Goal: Task Accomplishment & Management: Manage account settings

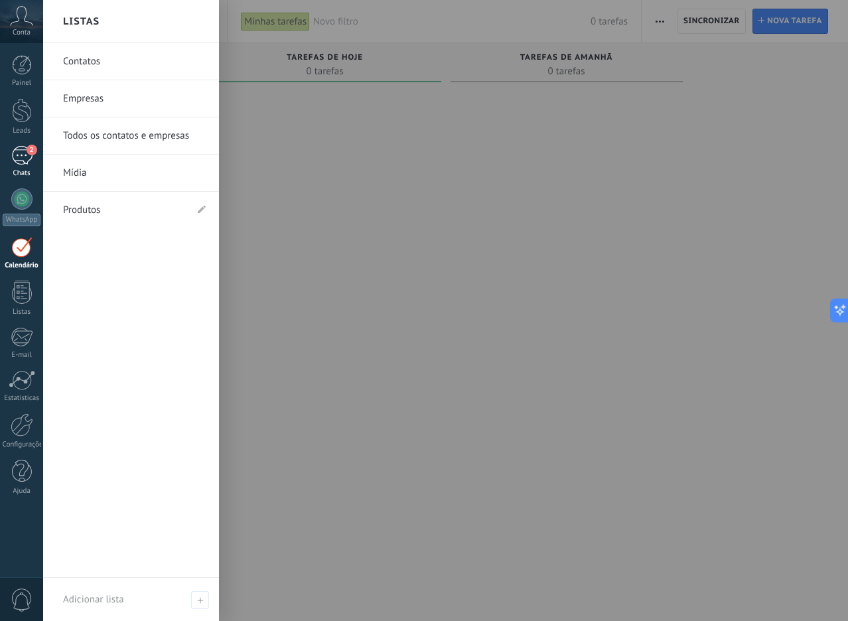
click at [18, 157] on div "2" at bounding box center [21, 155] width 21 height 19
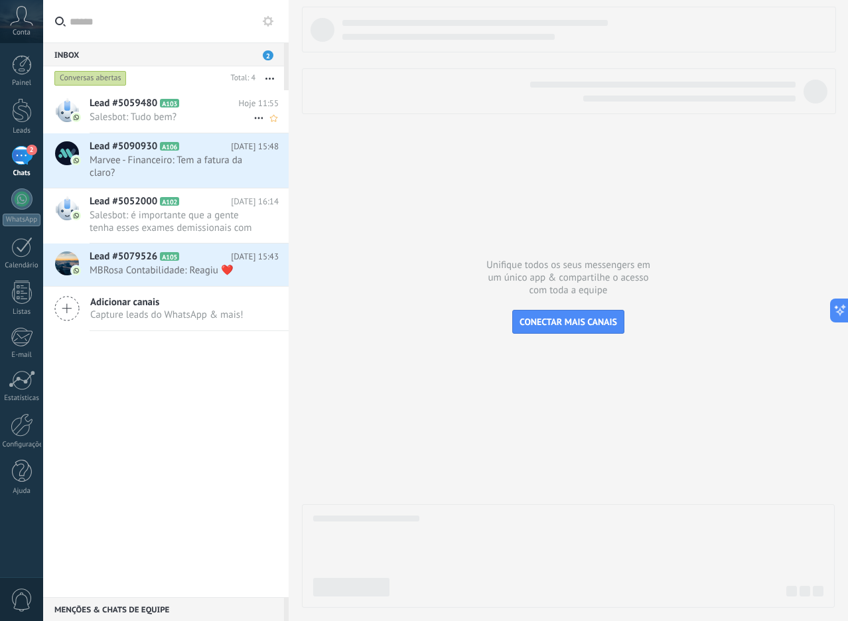
click at [154, 110] on div "Lead #5059480 A103 Hoje 11:55 Salesbot: Tudo bem?" at bounding box center [189, 111] width 199 height 42
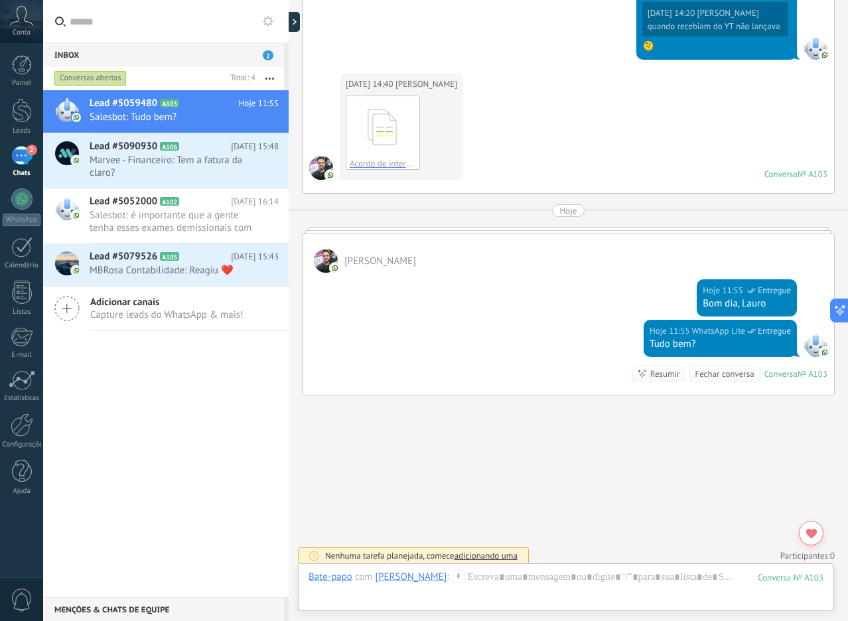
scroll to position [1358, 0]
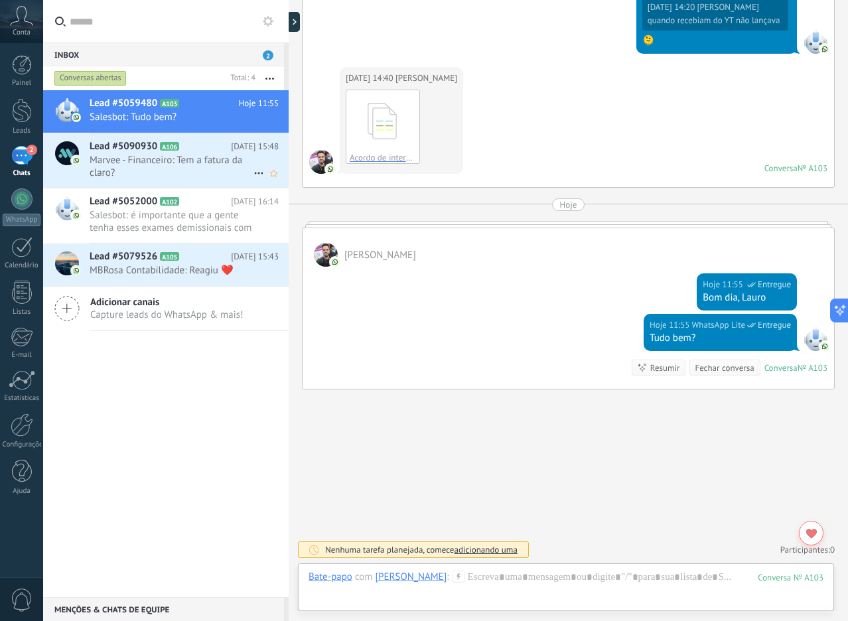
click at [147, 164] on span "Marvee - Financeiro: Tem a fatura da claro?" at bounding box center [172, 166] width 164 height 25
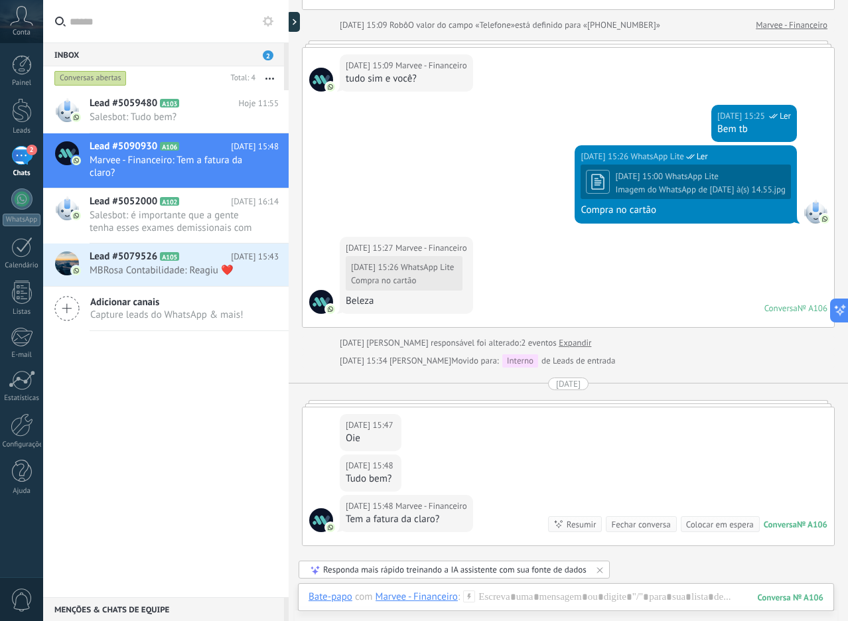
scroll to position [607, 0]
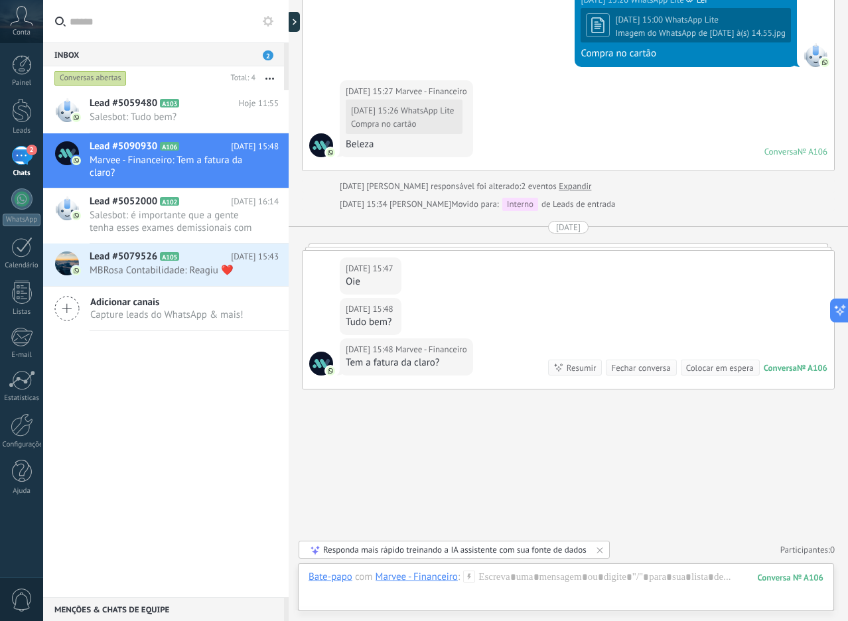
click at [195, 298] on span "Adicionar canais" at bounding box center [166, 302] width 153 height 13
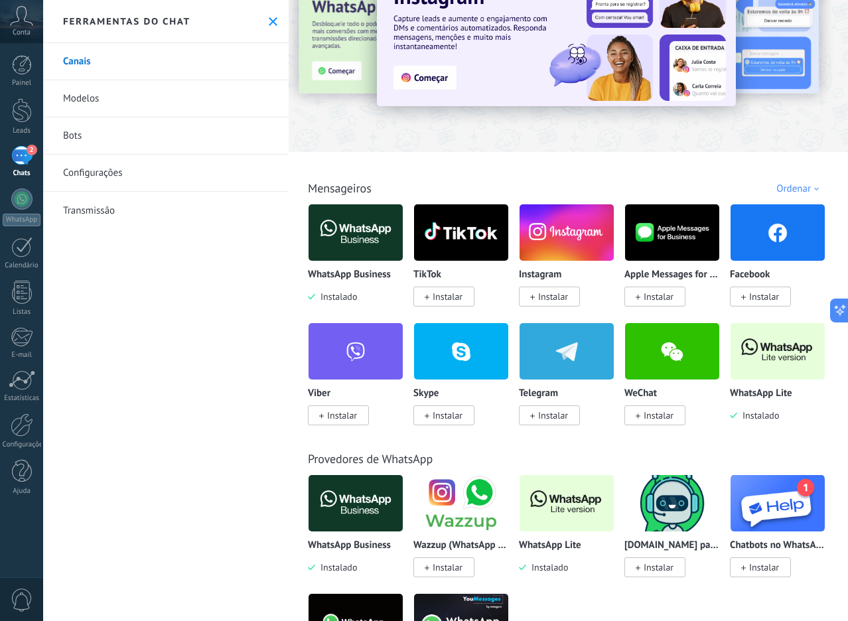
scroll to position [66, 0]
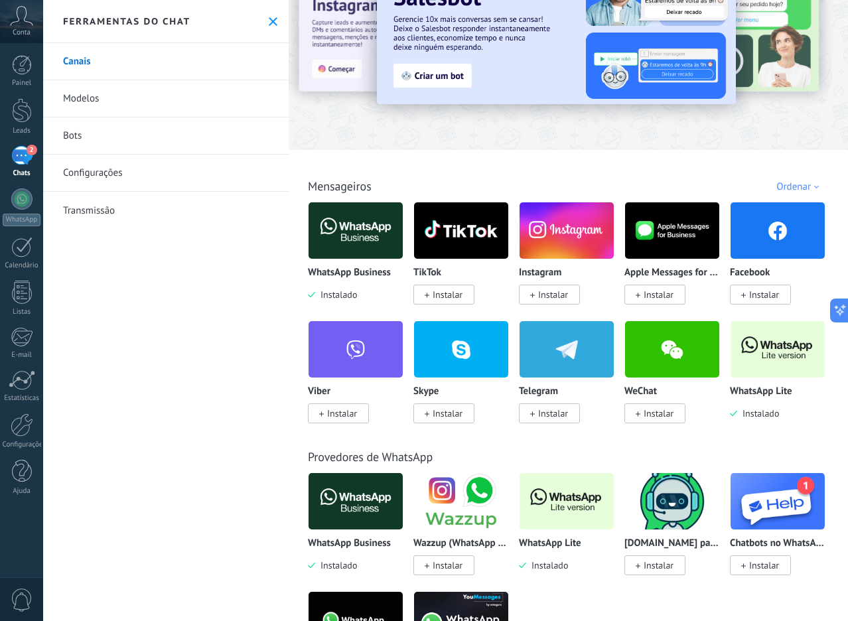
click at [24, 154] on div "2" at bounding box center [21, 155] width 21 height 19
click at [24, 153] on div "2" at bounding box center [21, 155] width 21 height 19
click at [269, 19] on use at bounding box center [273, 21] width 9 height 9
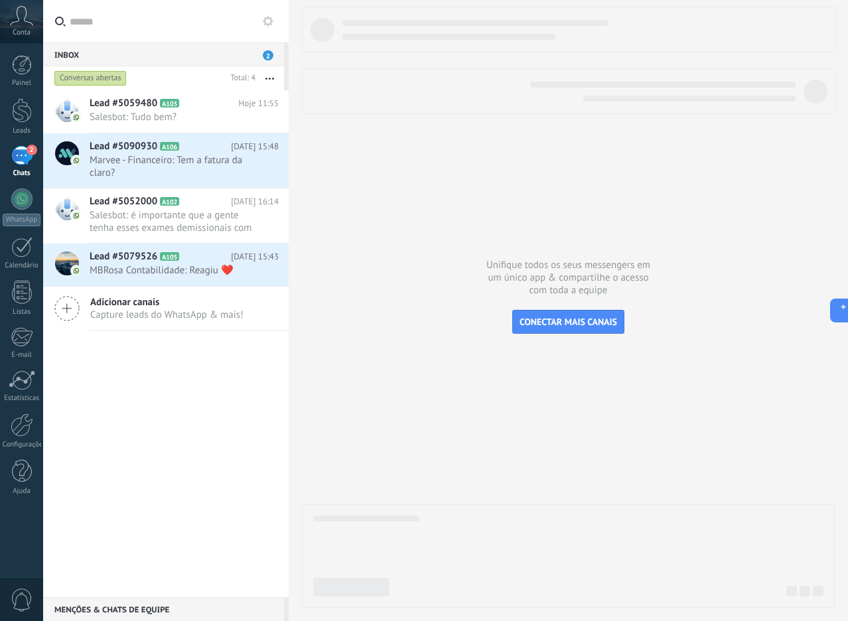
click at [271, 50] on span "2" at bounding box center [268, 55] width 11 height 10
click at [186, 167] on span "Marvee - Financeiro: Tem a fatura da claro?" at bounding box center [172, 166] width 164 height 25
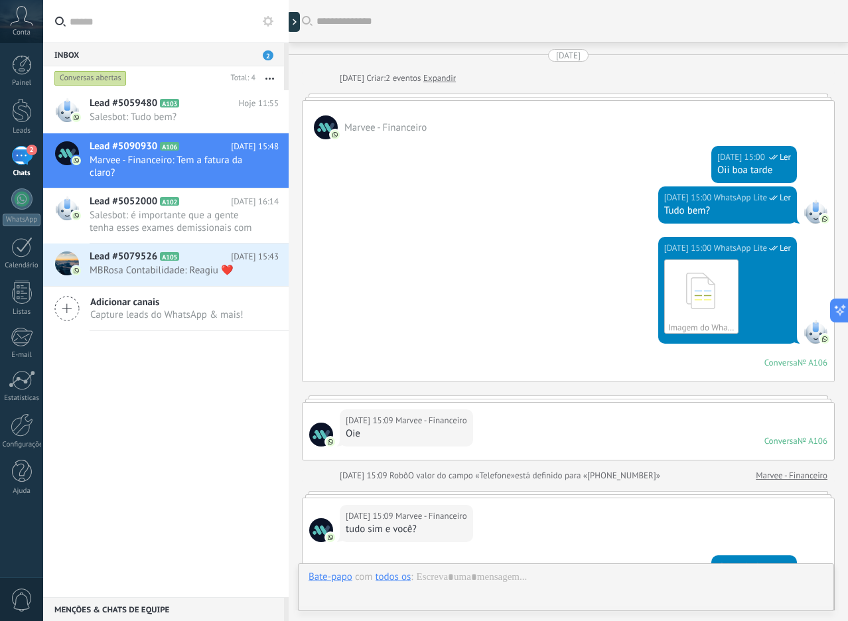
scroll to position [607, 0]
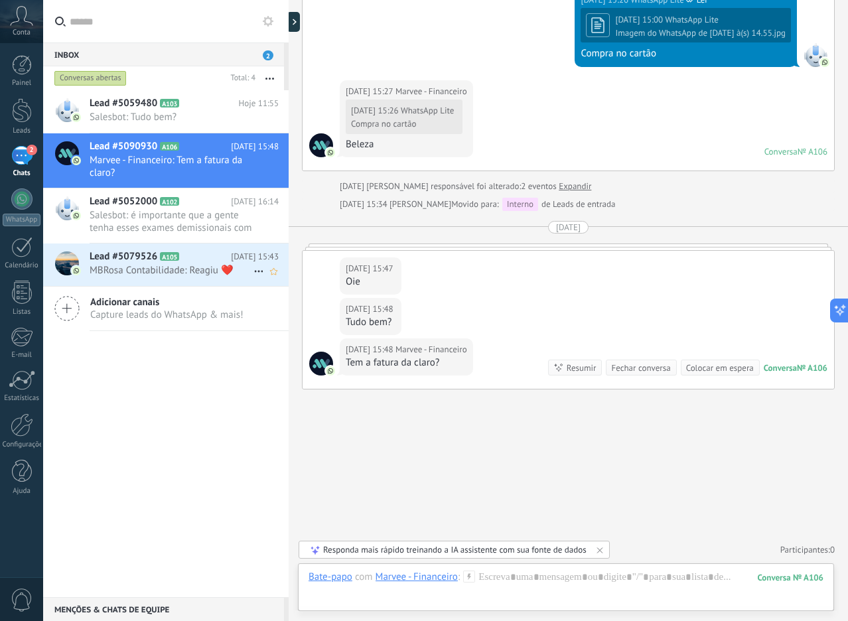
click at [191, 263] on div "Lead #5079526 A105 [DATE] 15:43 MBRosa Contabilidade: Reagiu ❤️" at bounding box center [189, 264] width 199 height 42
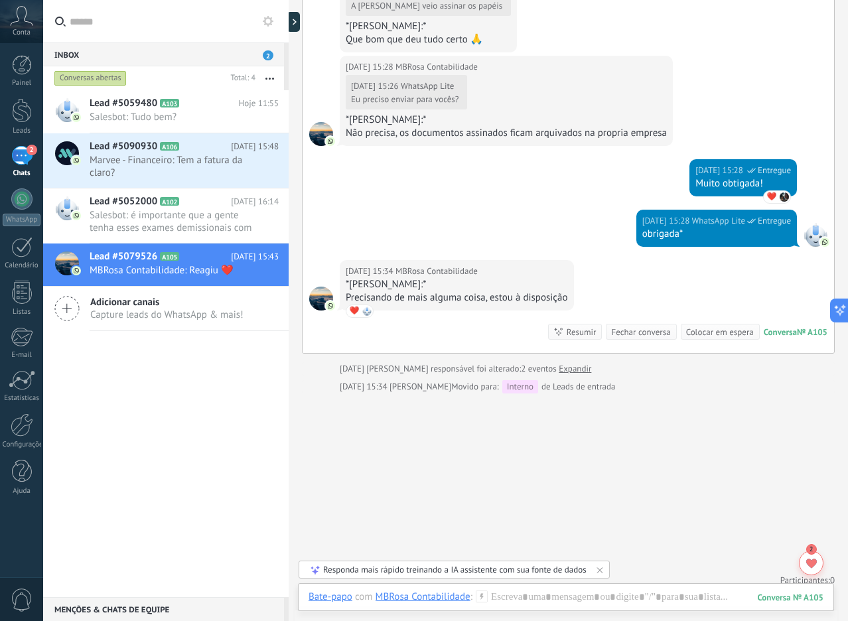
scroll to position [750, 0]
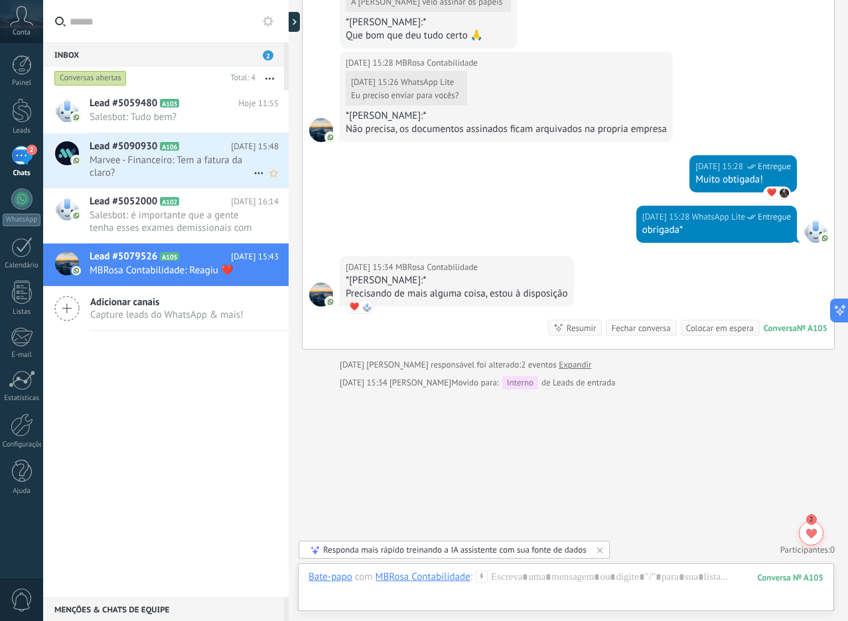
click at [137, 162] on span "Marvee - Financeiro: Tem a fatura da claro?" at bounding box center [172, 166] width 164 height 25
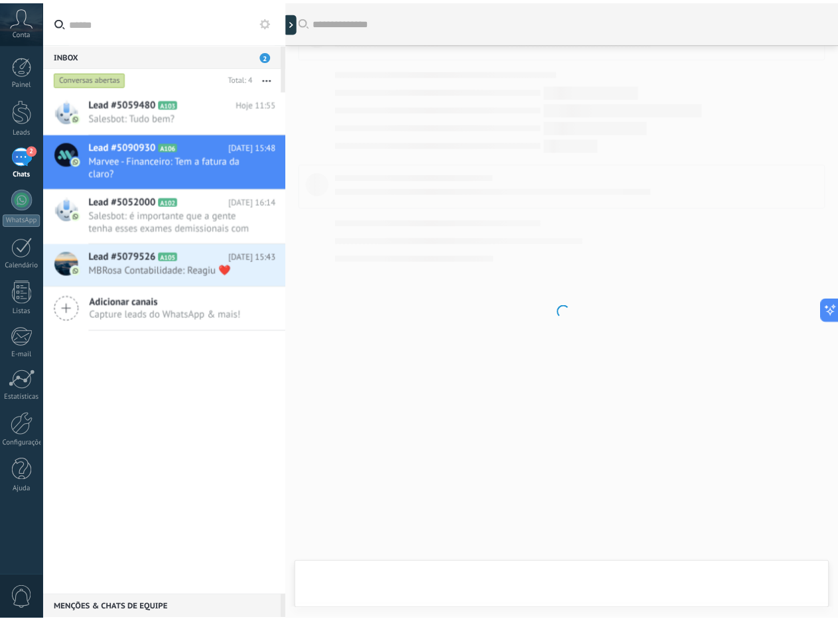
scroll to position [607, 0]
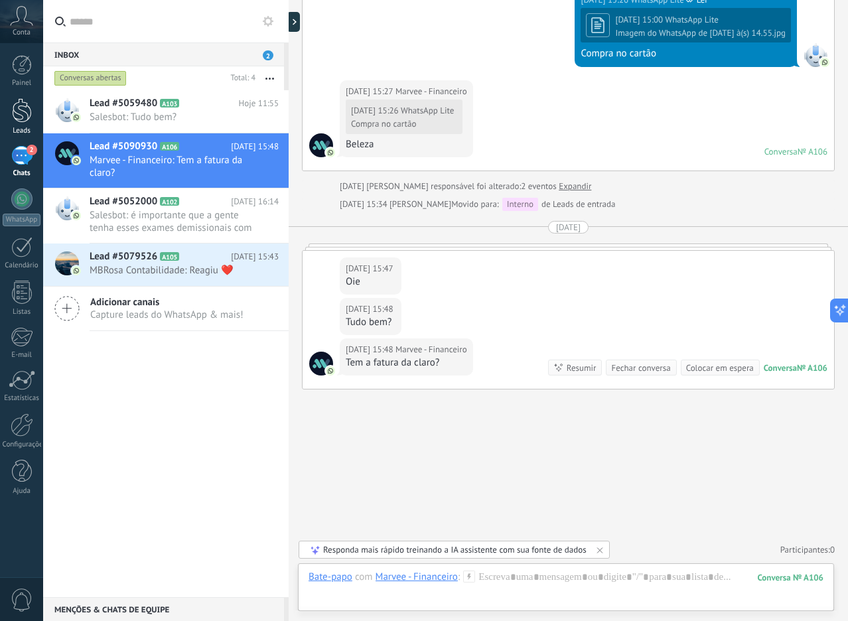
click at [19, 105] on div at bounding box center [22, 110] width 20 height 25
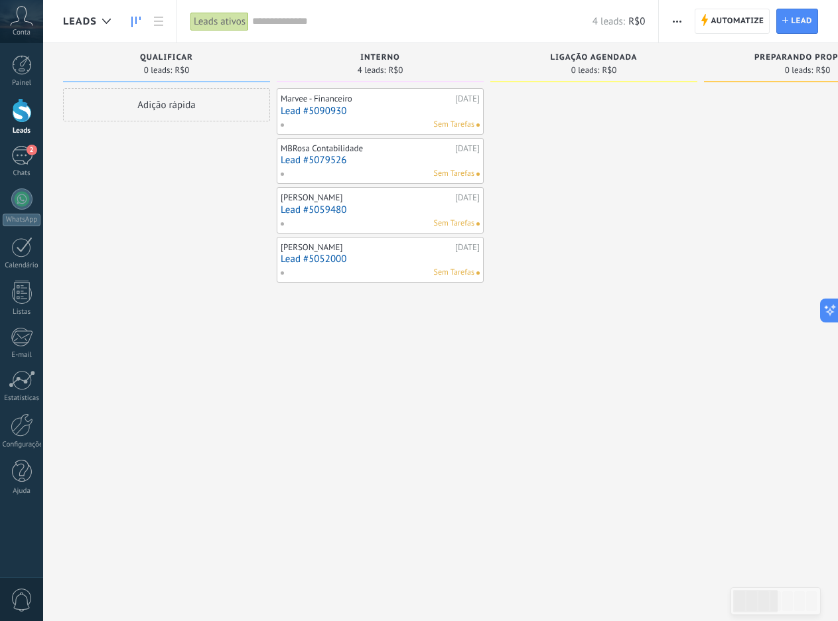
click at [677, 22] on use "button" at bounding box center [676, 22] width 9 height 2
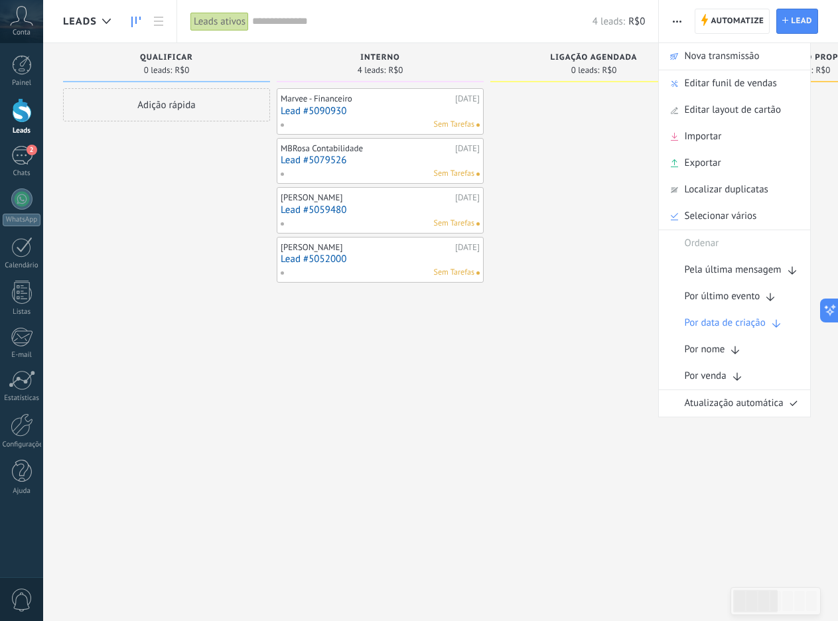
click at [611, 160] on div at bounding box center [593, 312] width 207 height 448
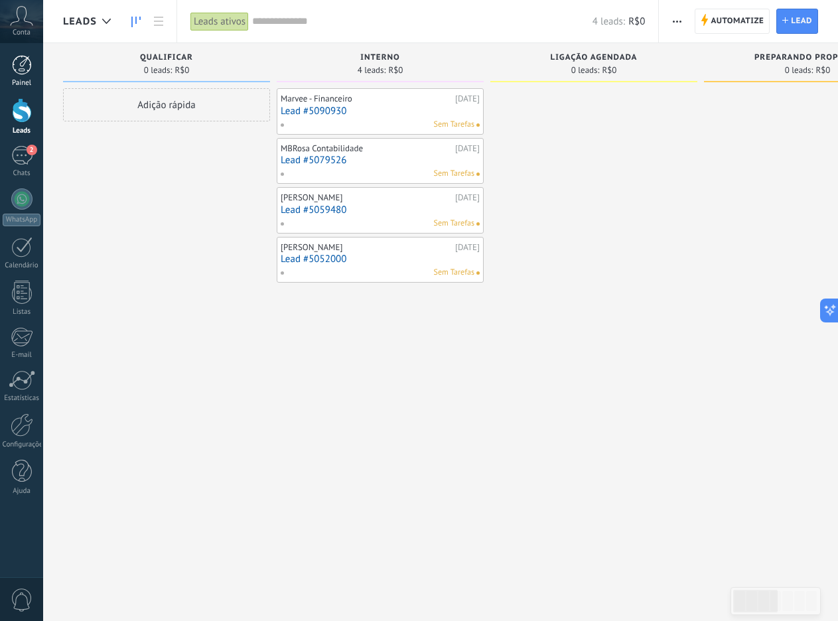
click at [33, 62] on link "Painel" at bounding box center [21, 71] width 43 height 32
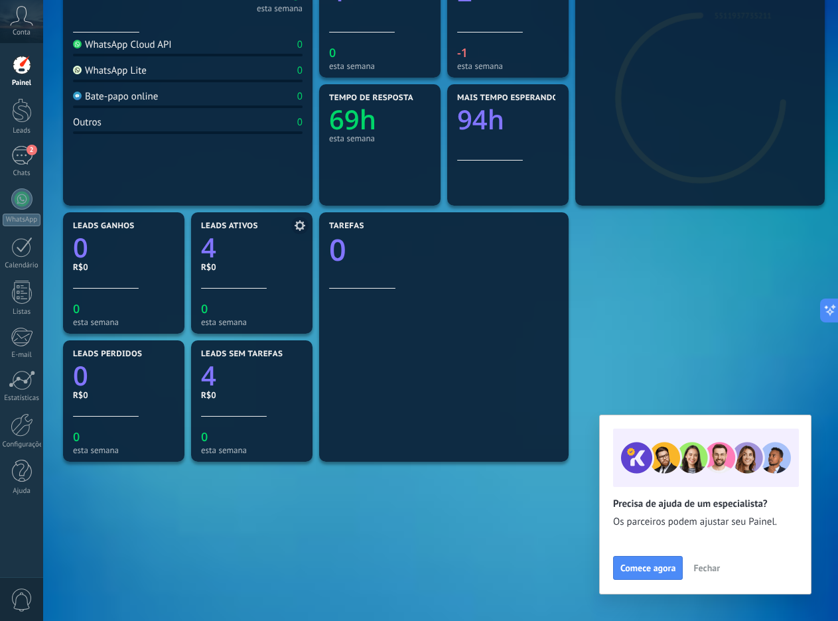
scroll to position [228, 0]
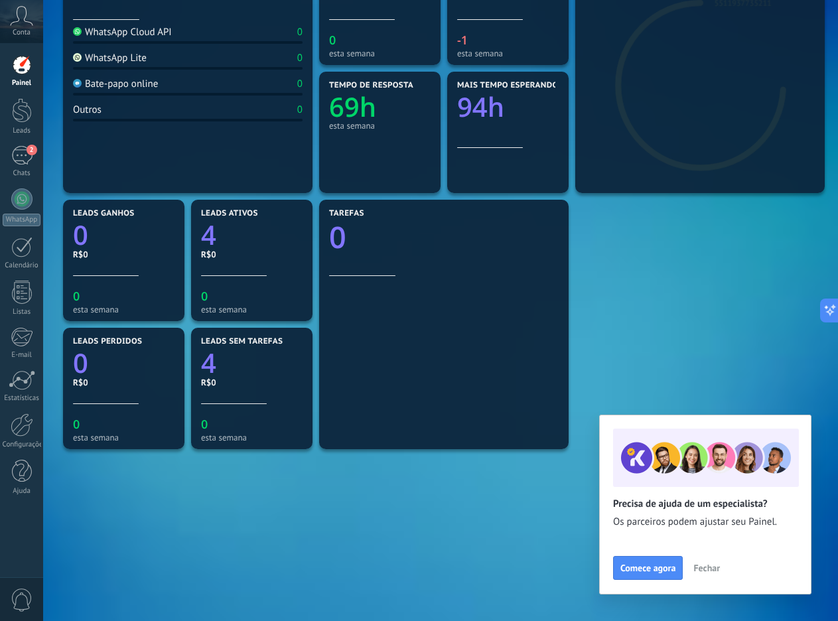
click at [712, 568] on span "Fechar" at bounding box center [706, 567] width 27 height 9
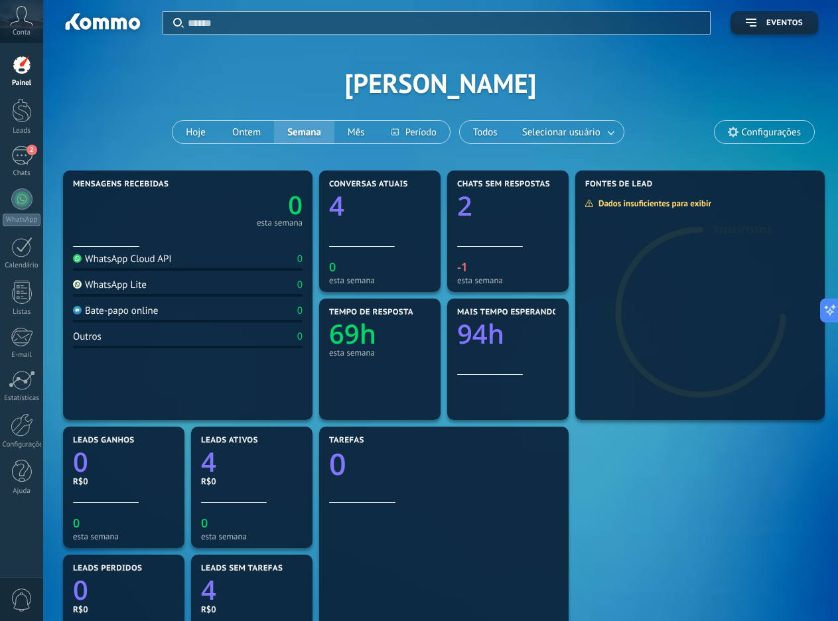
scroll to position [0, 0]
